Goal: Find specific page/section: Find specific page/section

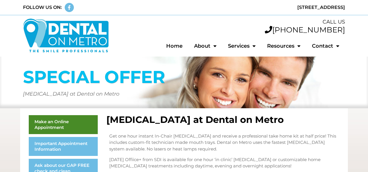
click at [273, 147] on p "Get one hour instant In-Chair [MEDICAL_DATA] and receive a professional take ho…" at bounding box center [222, 143] width 227 height 20
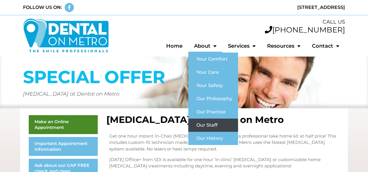
click at [206, 126] on link "Our Staff" at bounding box center [213, 125] width 50 height 13
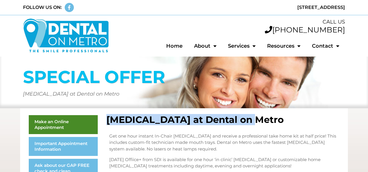
drag, startPoint x: 246, startPoint y: 118, endPoint x: 112, endPoint y: 117, distance: 134.4
copy h2 "[MEDICAL_DATA] at Dental on Metro"
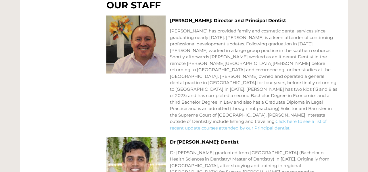
scroll to position [390, 0]
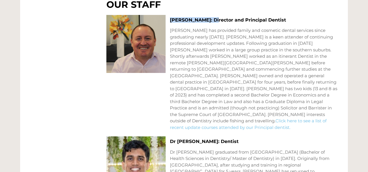
drag, startPoint x: 212, startPoint y: 19, endPoint x: 167, endPoint y: 18, distance: 44.8
click at [167, 18] on div "Dr Peter Bertossa: Director and Principal Dentist Click here to see a list of r…" at bounding box center [222, 73] width 233 height 116
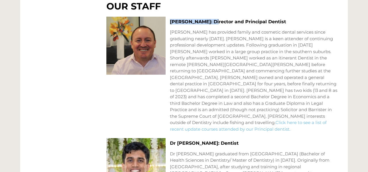
scroll to position [318, 0]
